Goal: Information Seeking & Learning: Learn about a topic

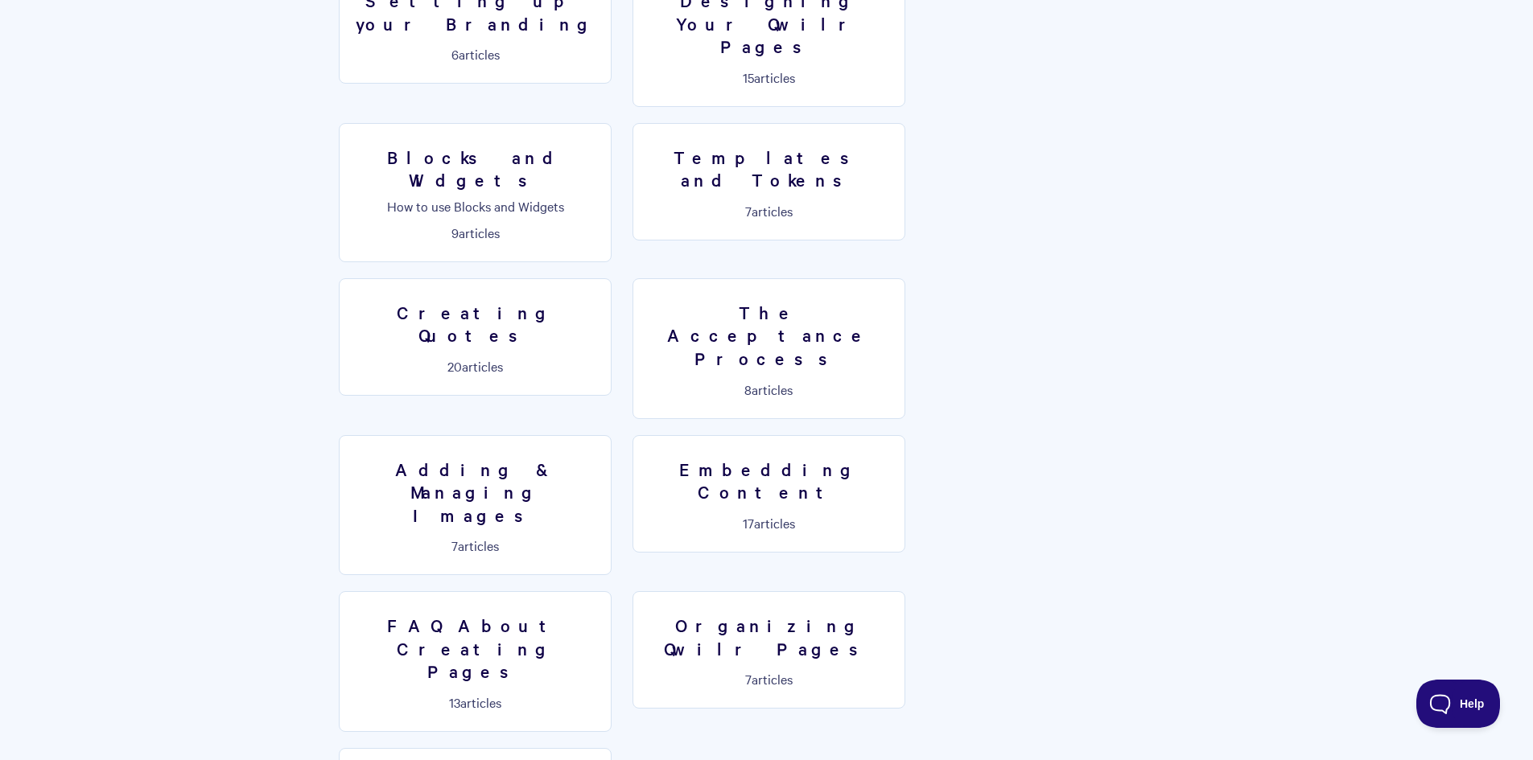
scroll to position [1046, 0]
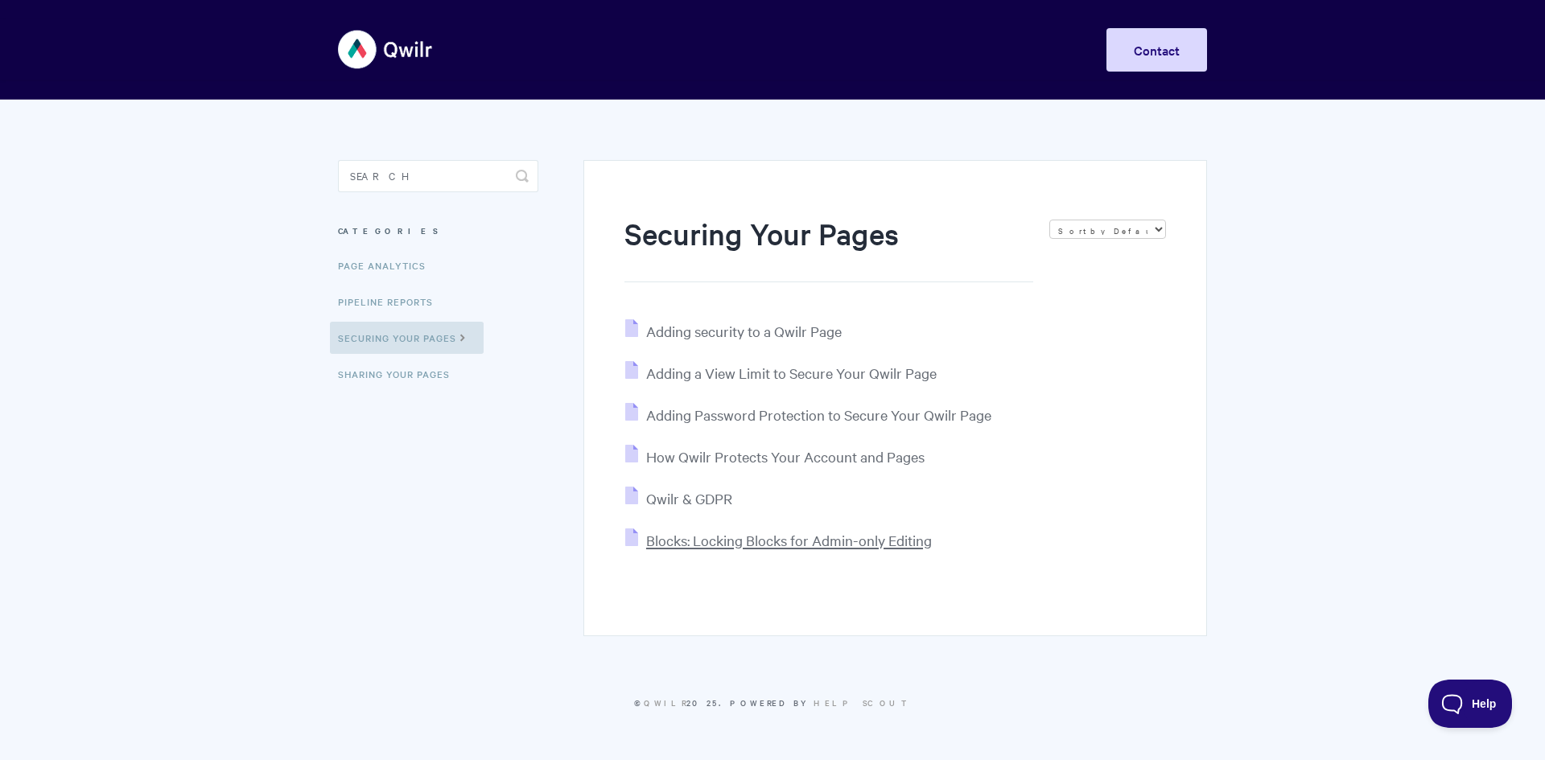
click at [700, 543] on span "Blocks: Locking Blocks for Admin-only Editing" at bounding box center [789, 540] width 286 height 19
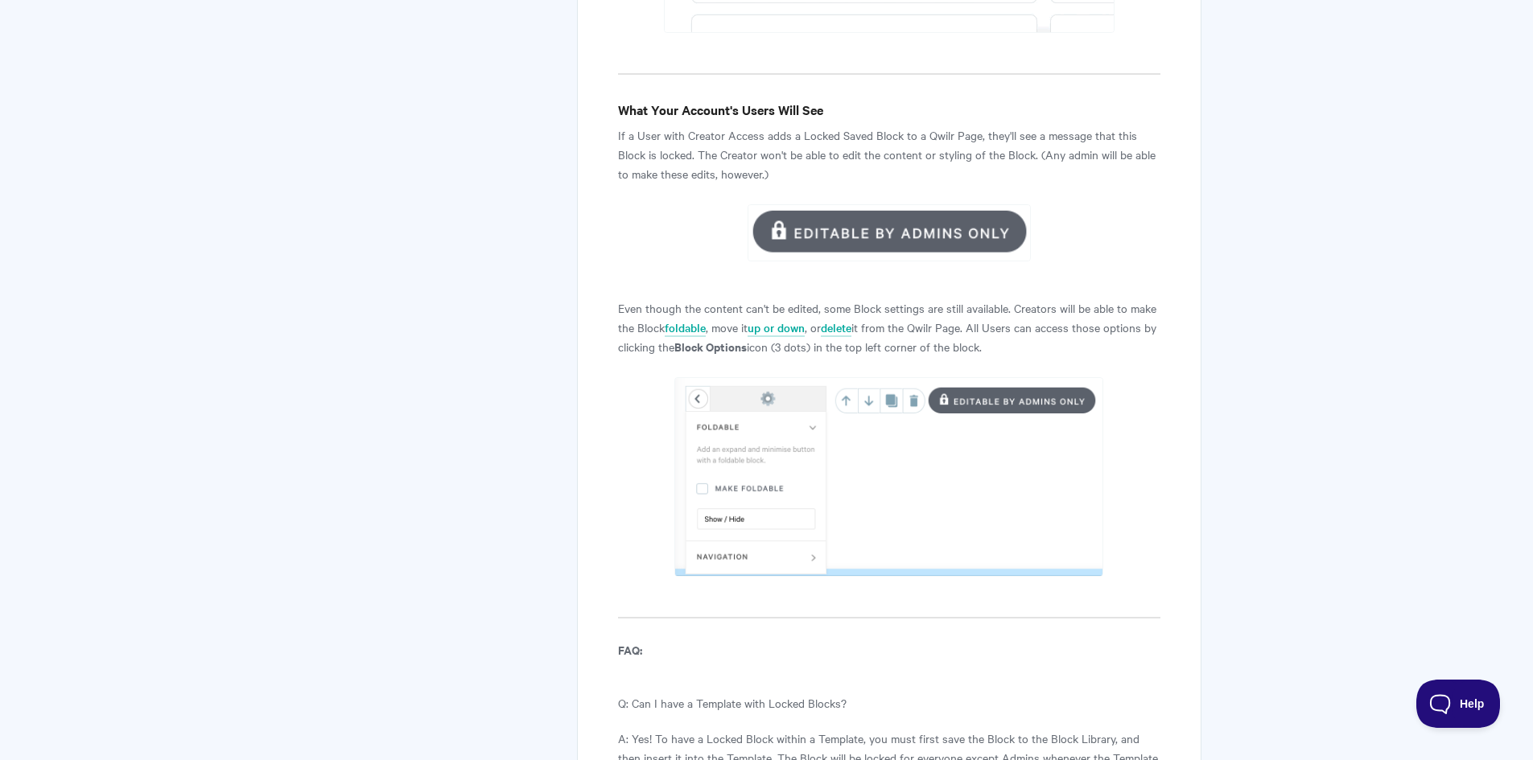
scroll to position [1770, 0]
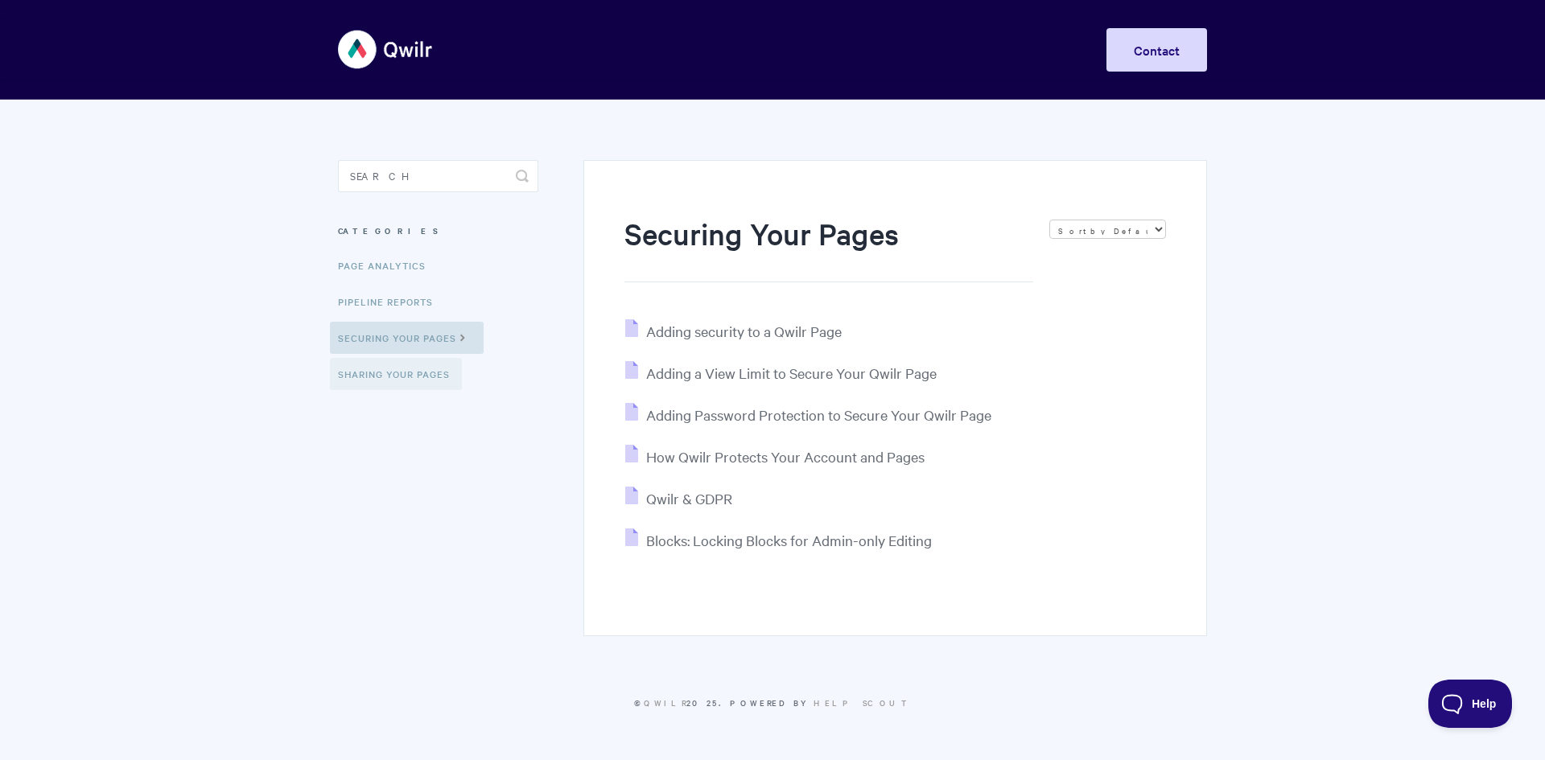
click at [372, 371] on link "Sharing Your Pages" at bounding box center [396, 374] width 132 height 32
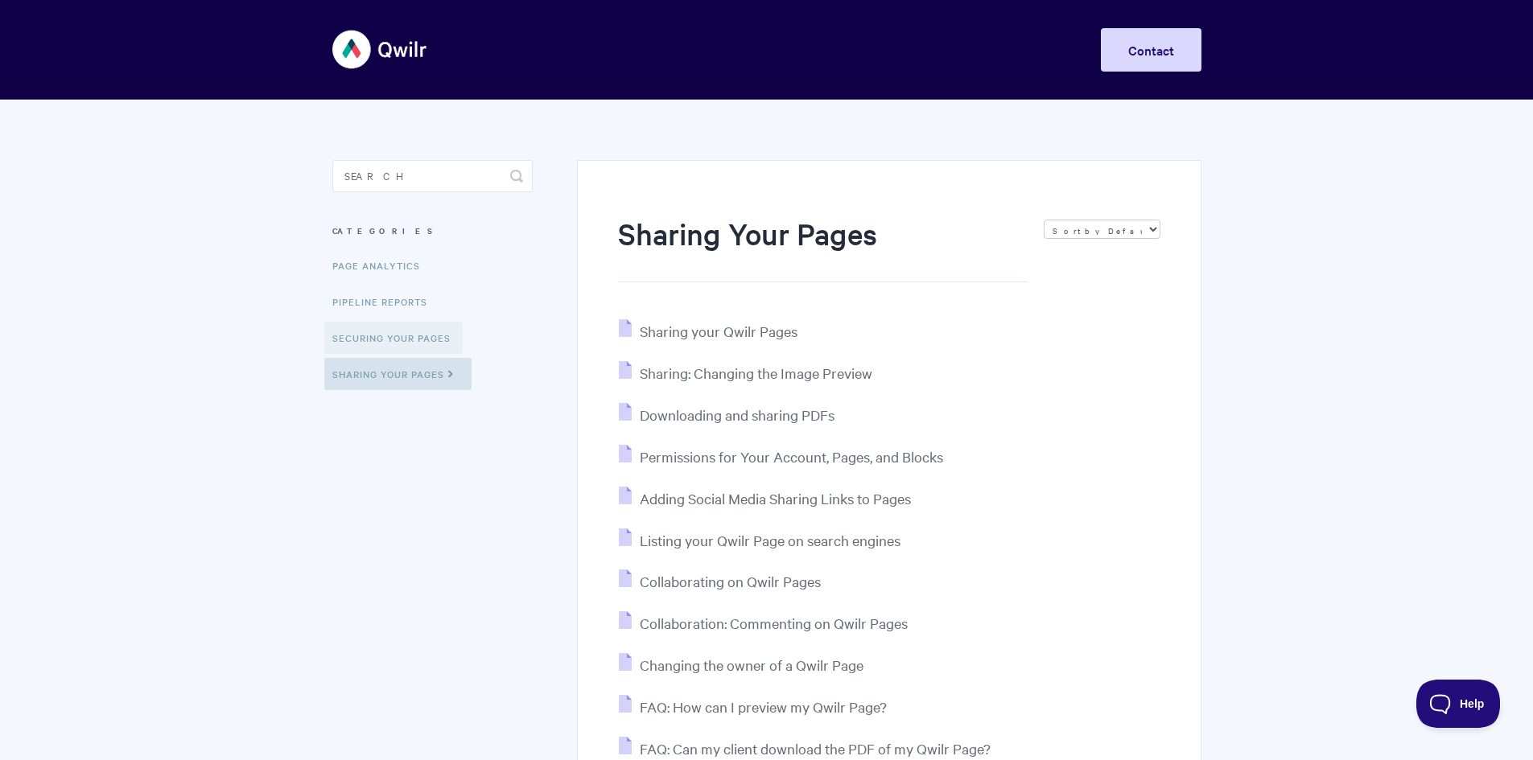
click at [412, 340] on link "Securing Your Pages" at bounding box center [393, 338] width 138 height 32
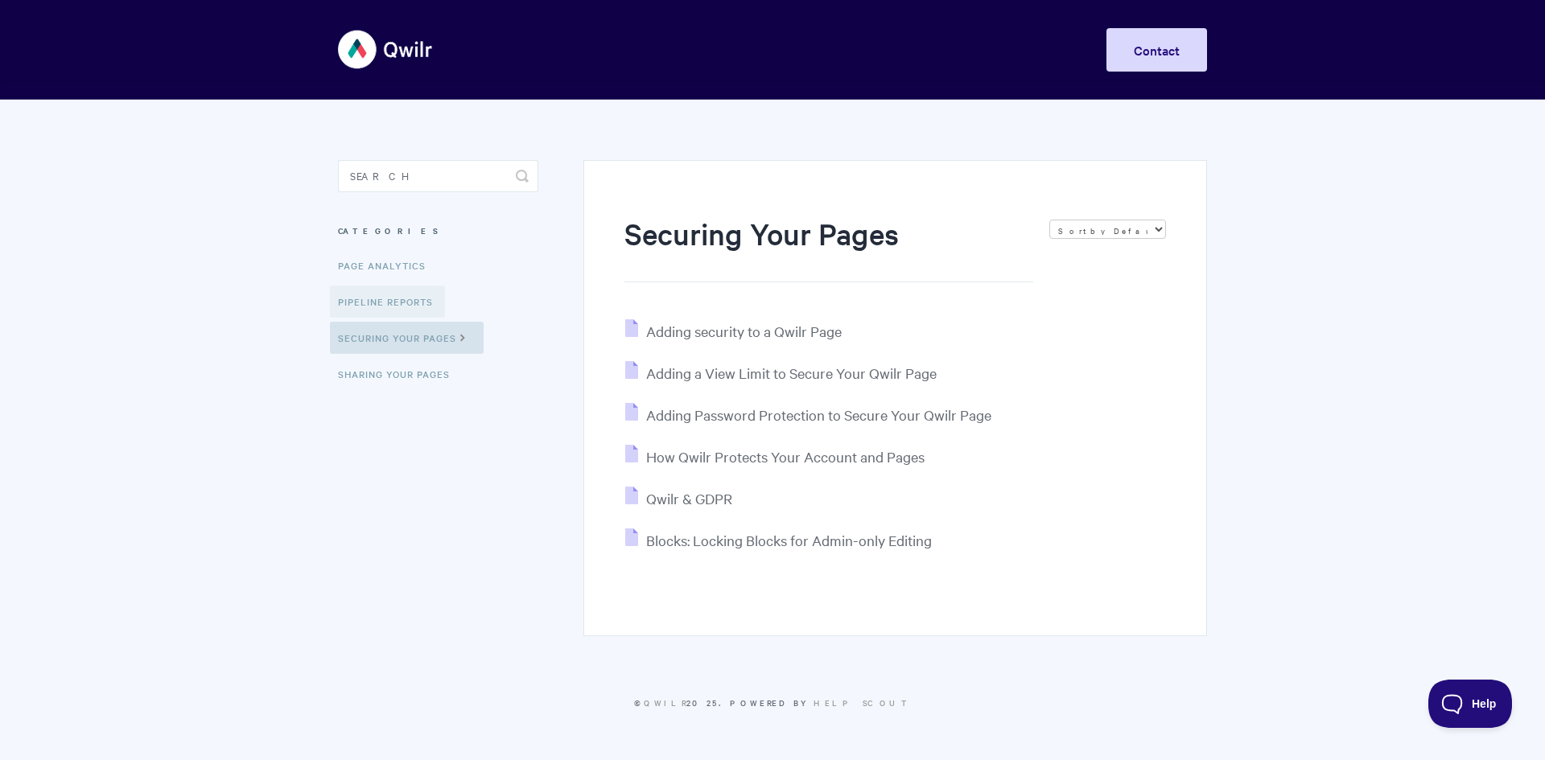
click at [388, 303] on link "Pipeline reports" at bounding box center [387, 302] width 115 height 32
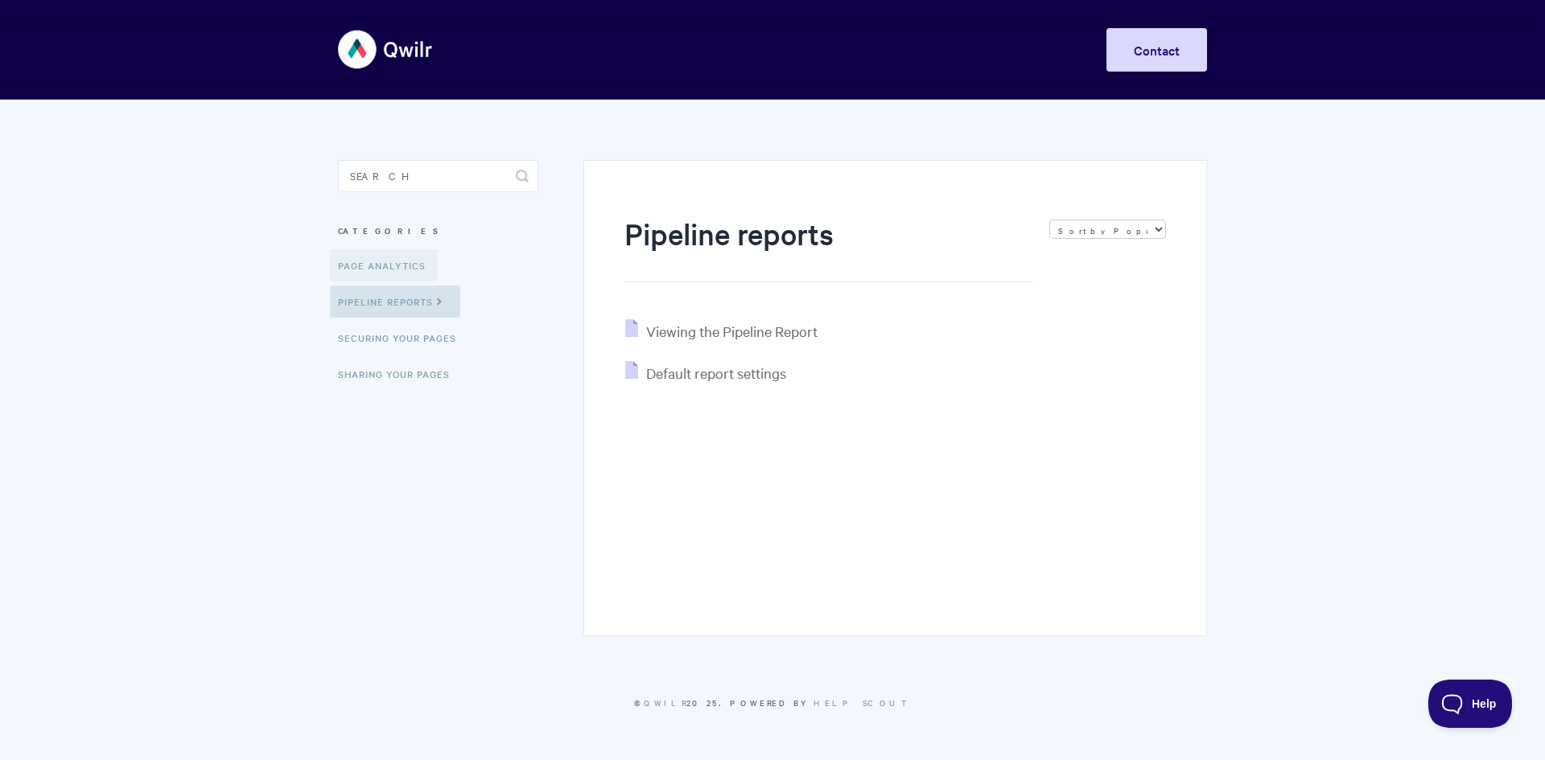
click at [384, 270] on link "Page Analytics" at bounding box center [384, 265] width 108 height 32
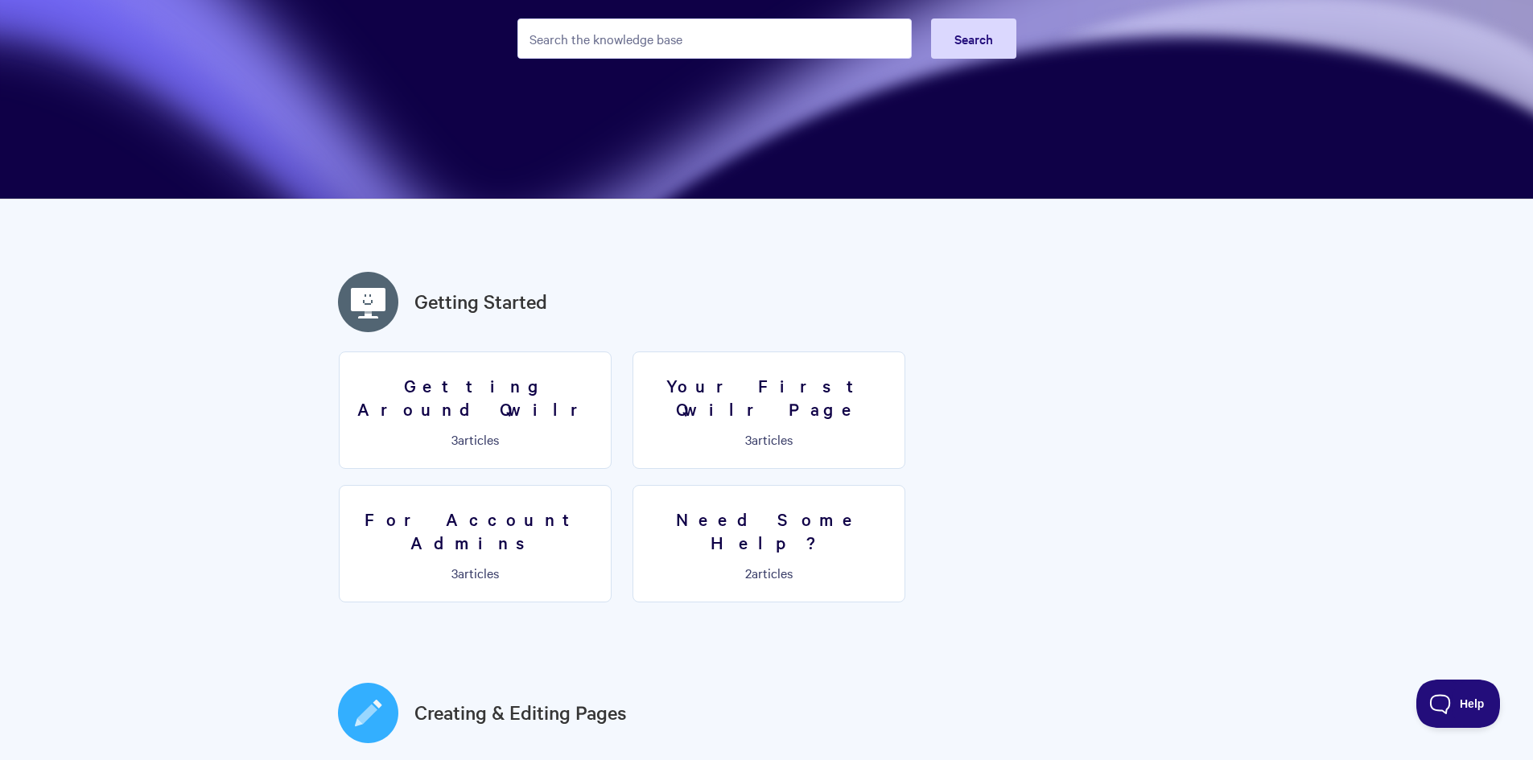
scroll to position [241, 0]
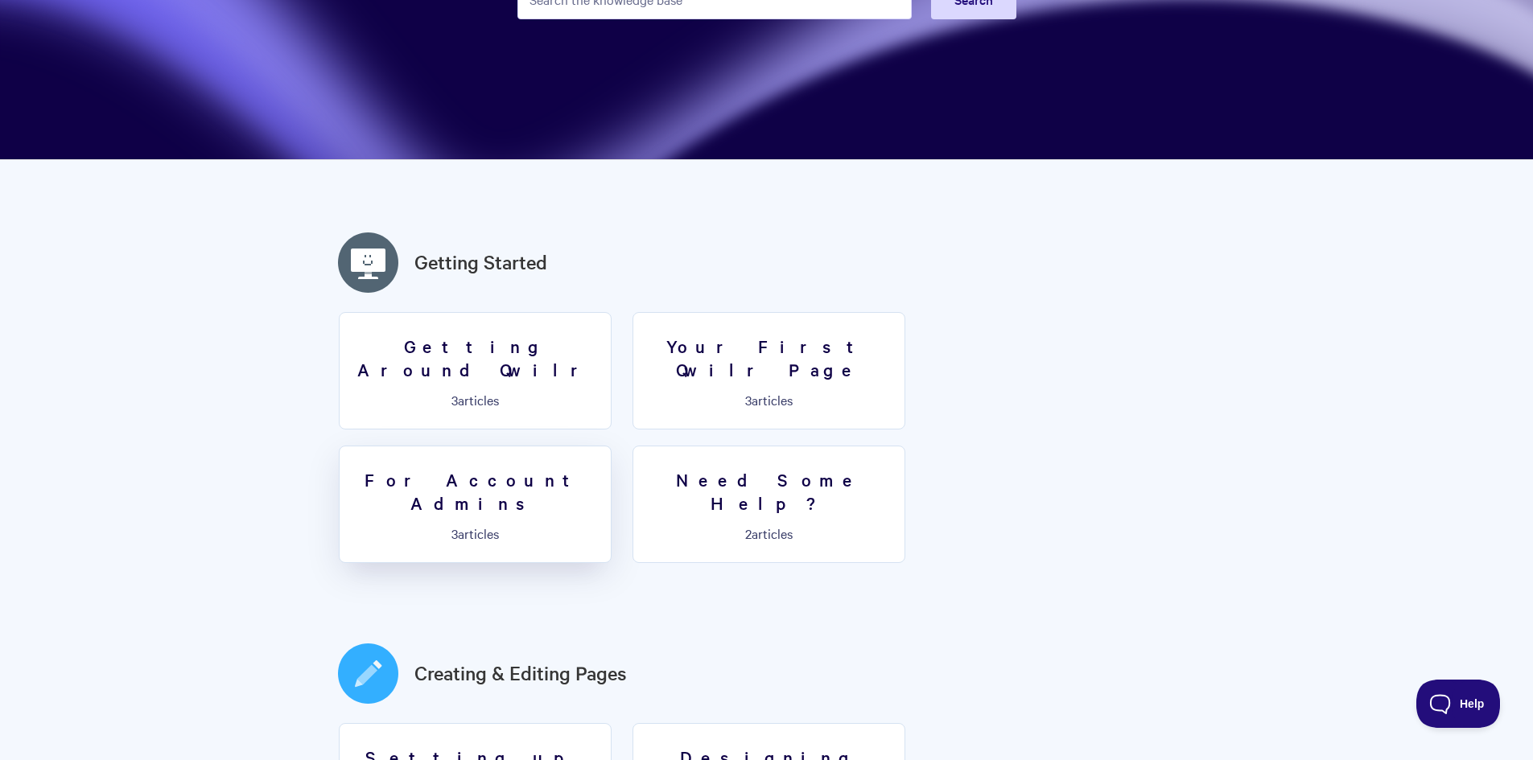
click at [601, 468] on h3 "For Account Admins" at bounding box center [475, 491] width 252 height 46
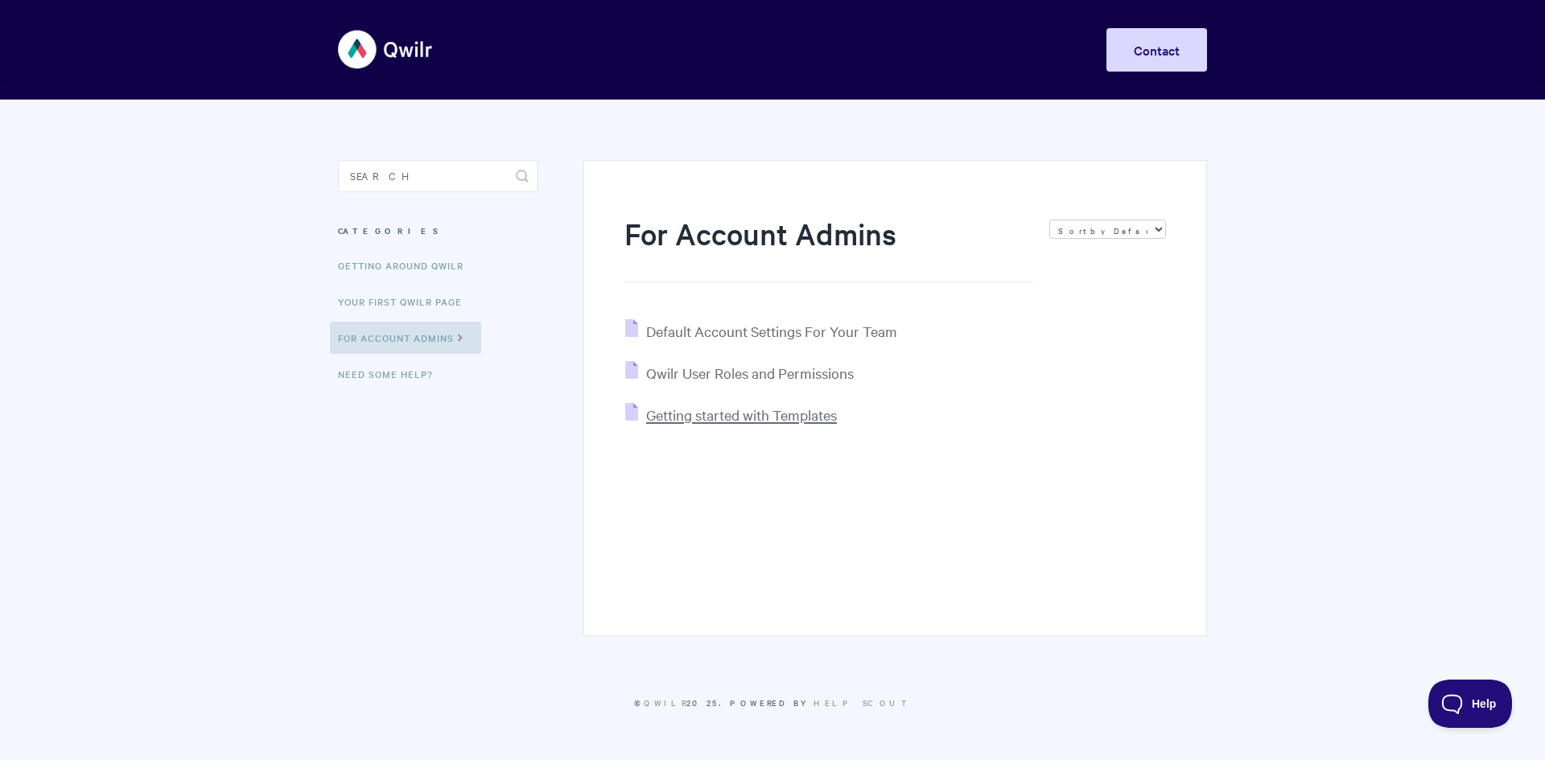
click at [810, 410] on span "Getting started with Templates" at bounding box center [741, 415] width 191 height 19
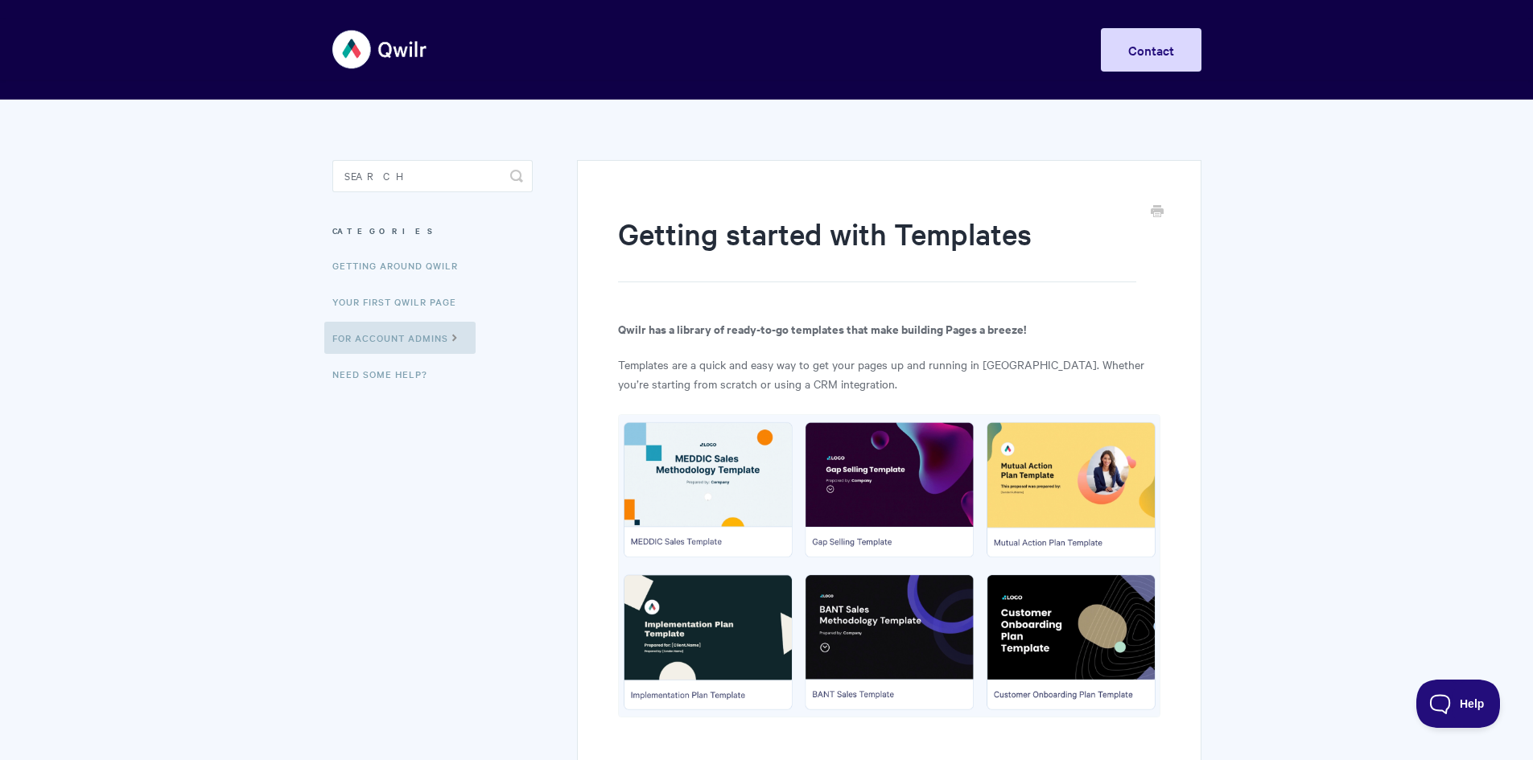
click at [354, 56] on img at bounding box center [380, 49] width 96 height 60
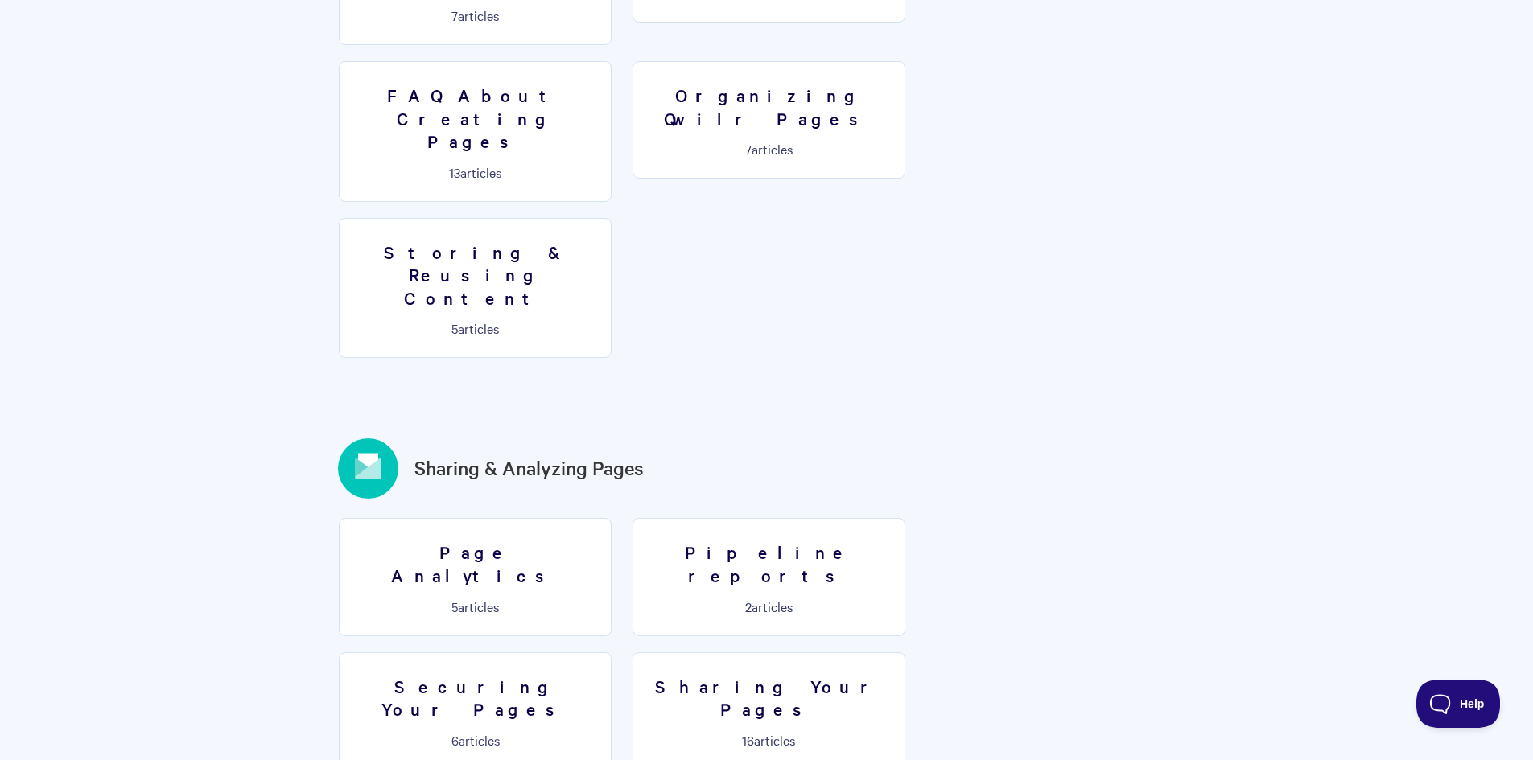
scroll to position [1609, 0]
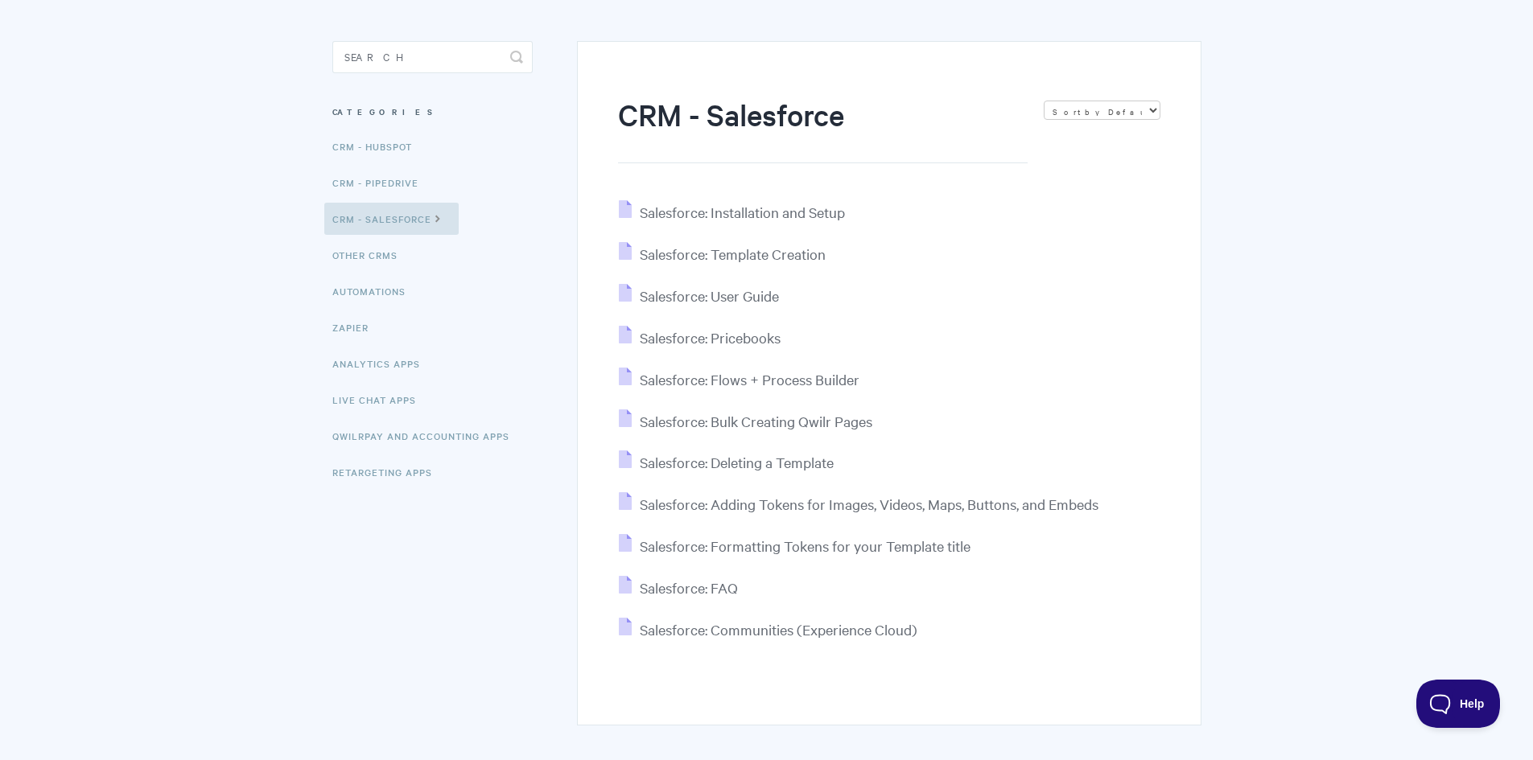
scroll to position [161, 0]
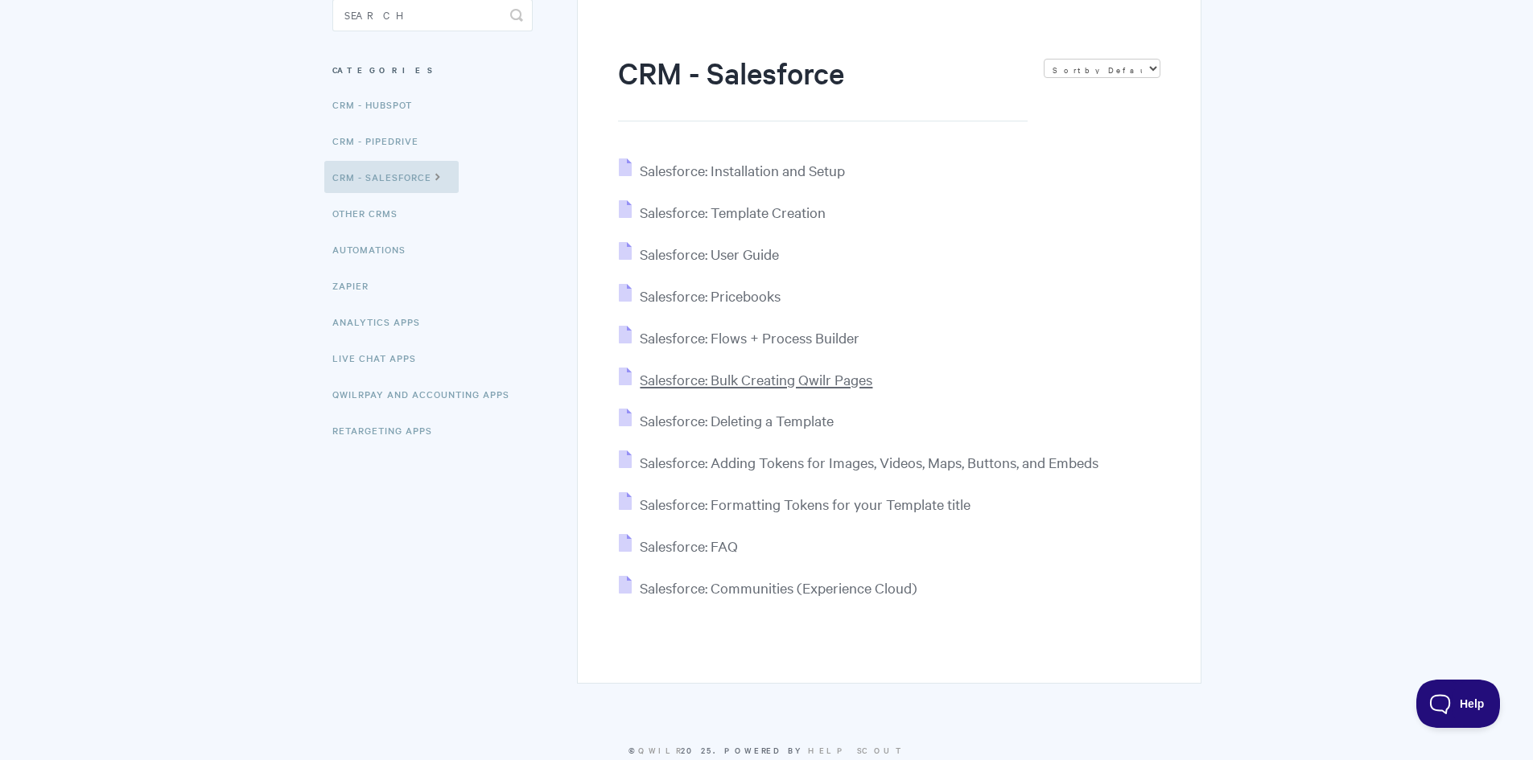
click at [844, 382] on span "Salesforce: Bulk Creating Qwilr Pages" at bounding box center [756, 379] width 233 height 19
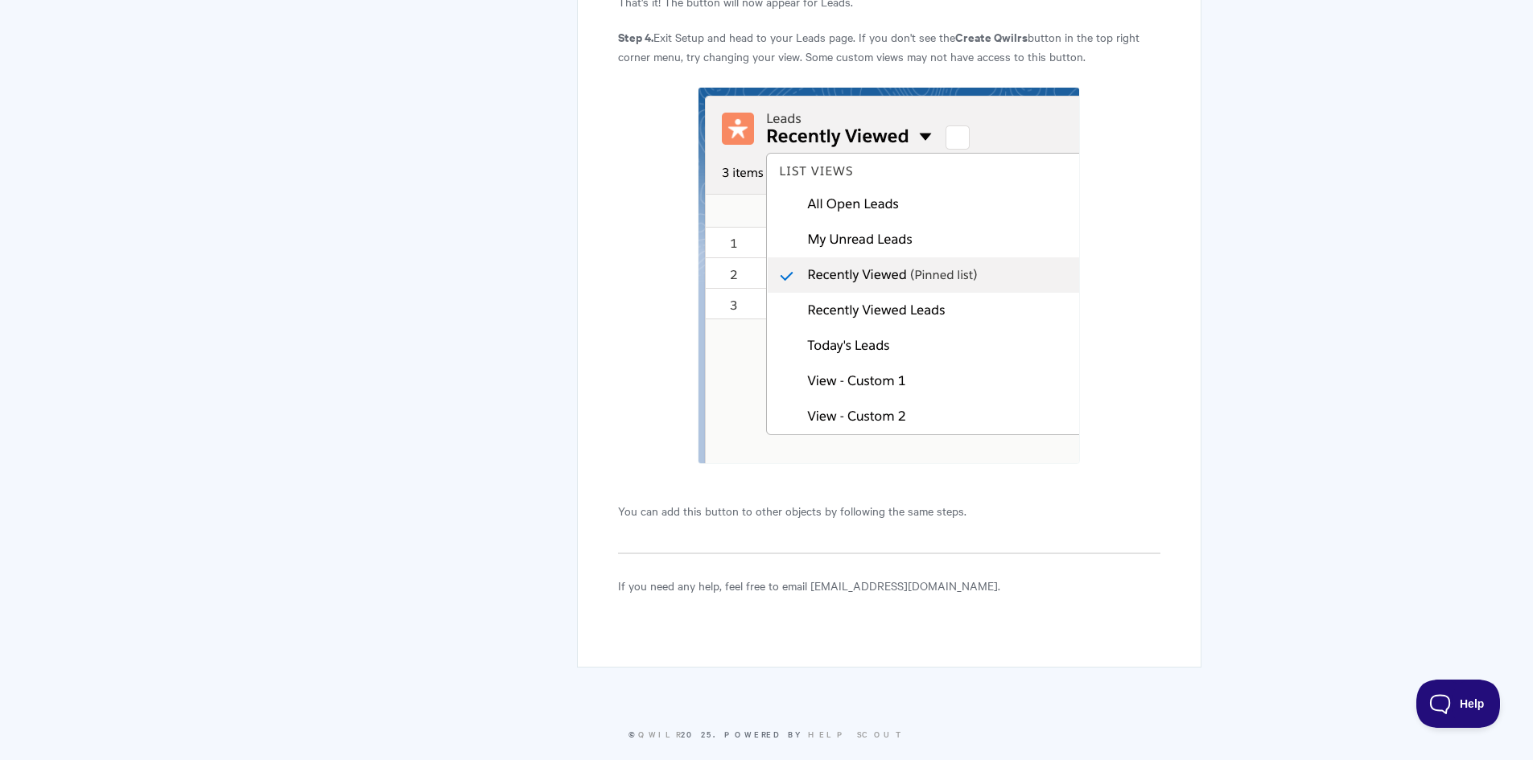
scroll to position [1714, 0]
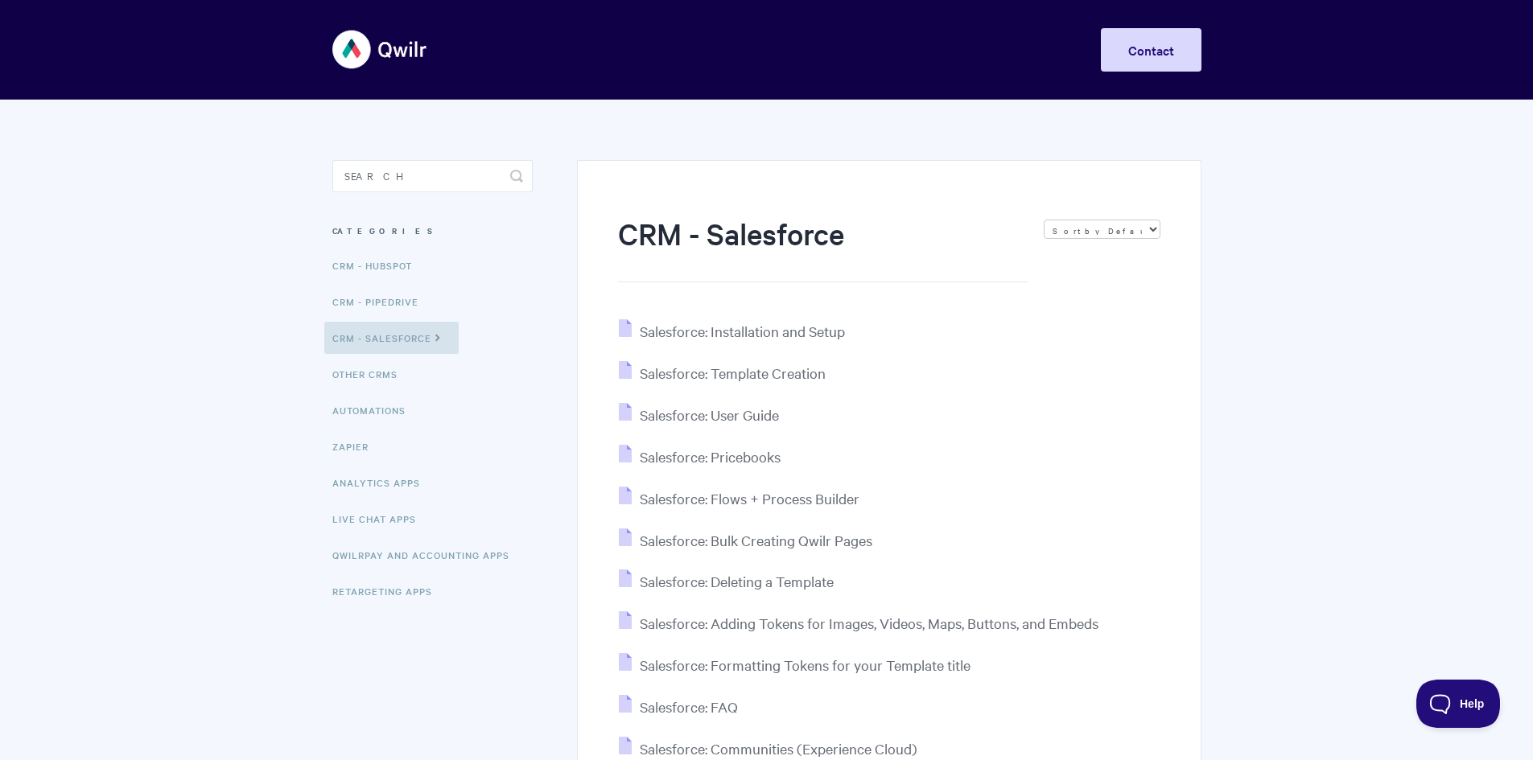
click at [392, 48] on img at bounding box center [380, 49] width 96 height 60
